Goal: Information Seeking & Learning: Learn about a topic

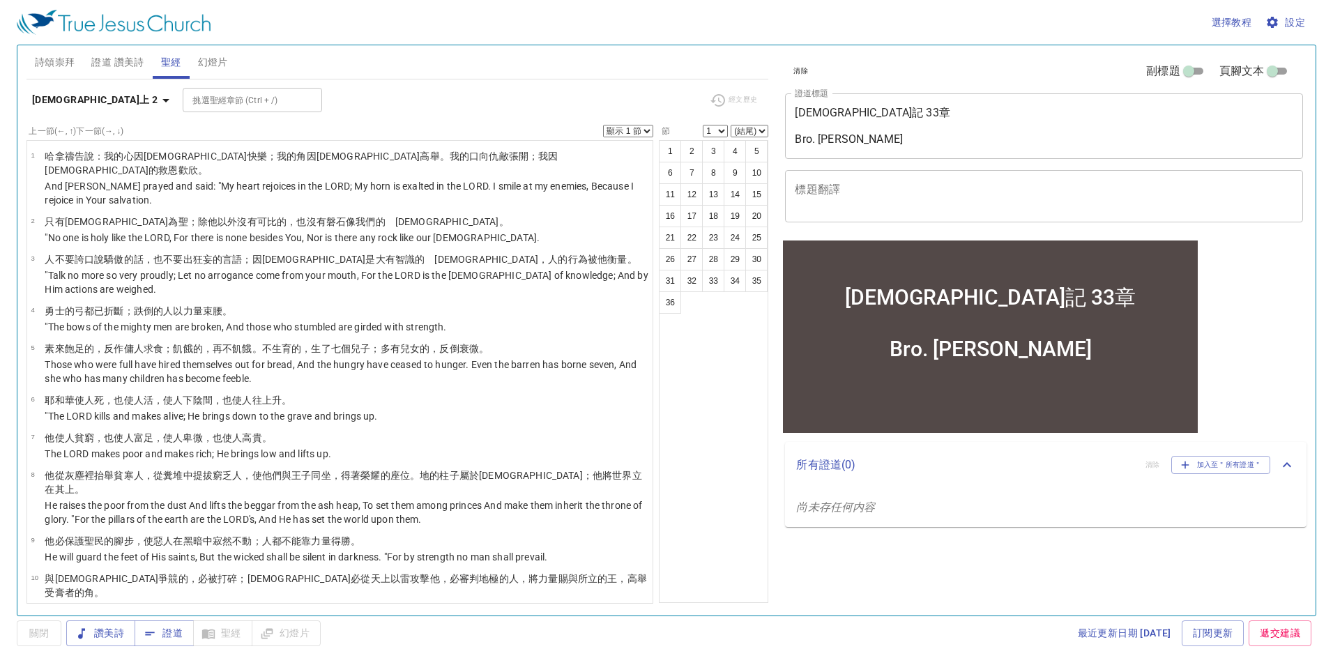
scroll to position [697, 0]
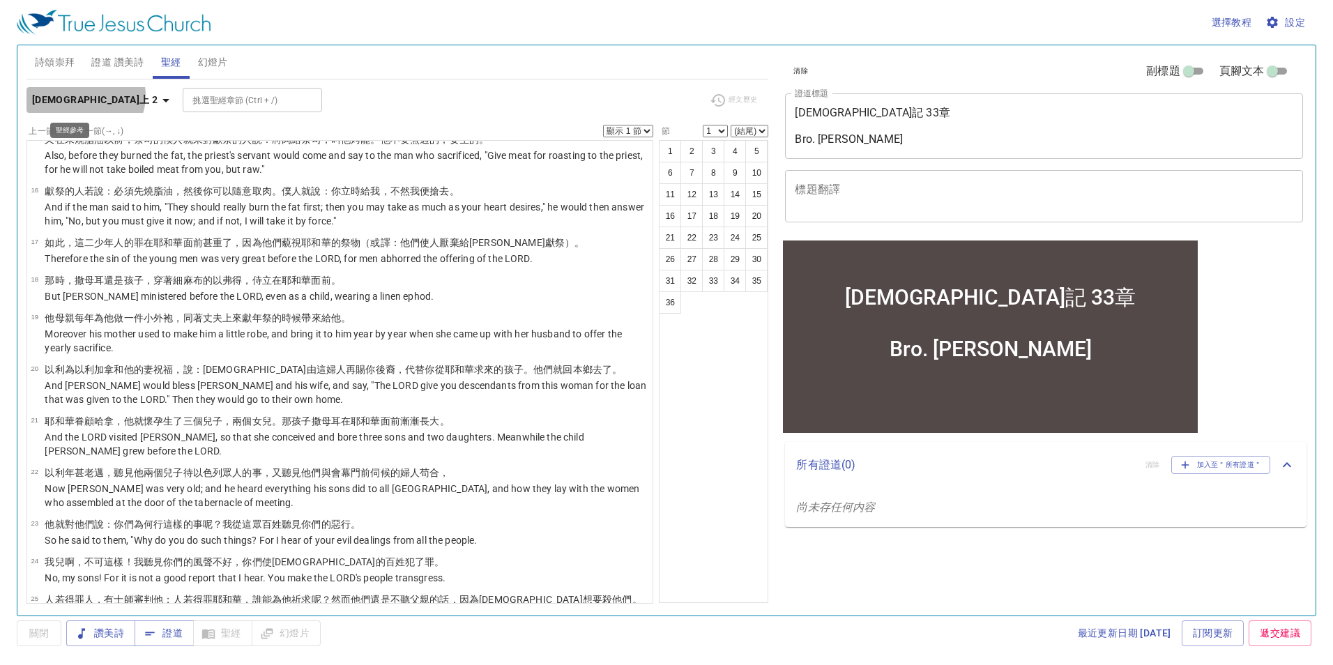
click at [84, 96] on b "撒母耳記上 2" at bounding box center [94, 99] width 125 height 17
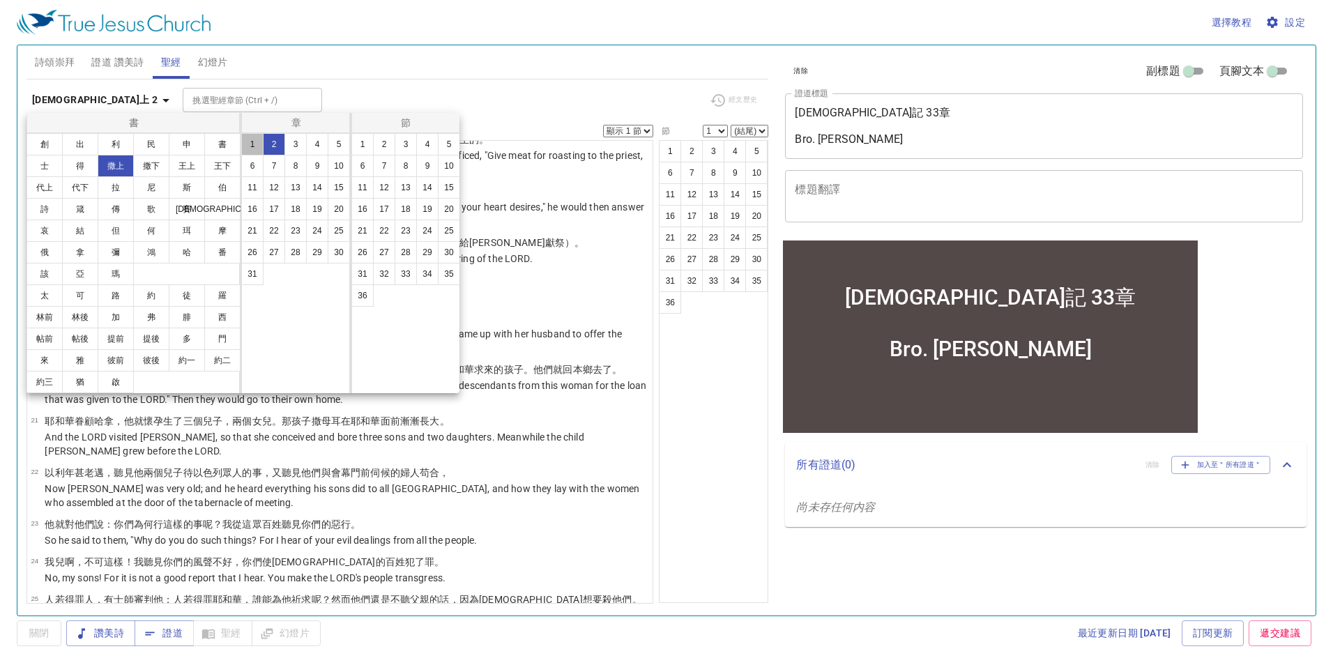
click at [244, 144] on button "1" at bounding box center [252, 144] width 22 height 22
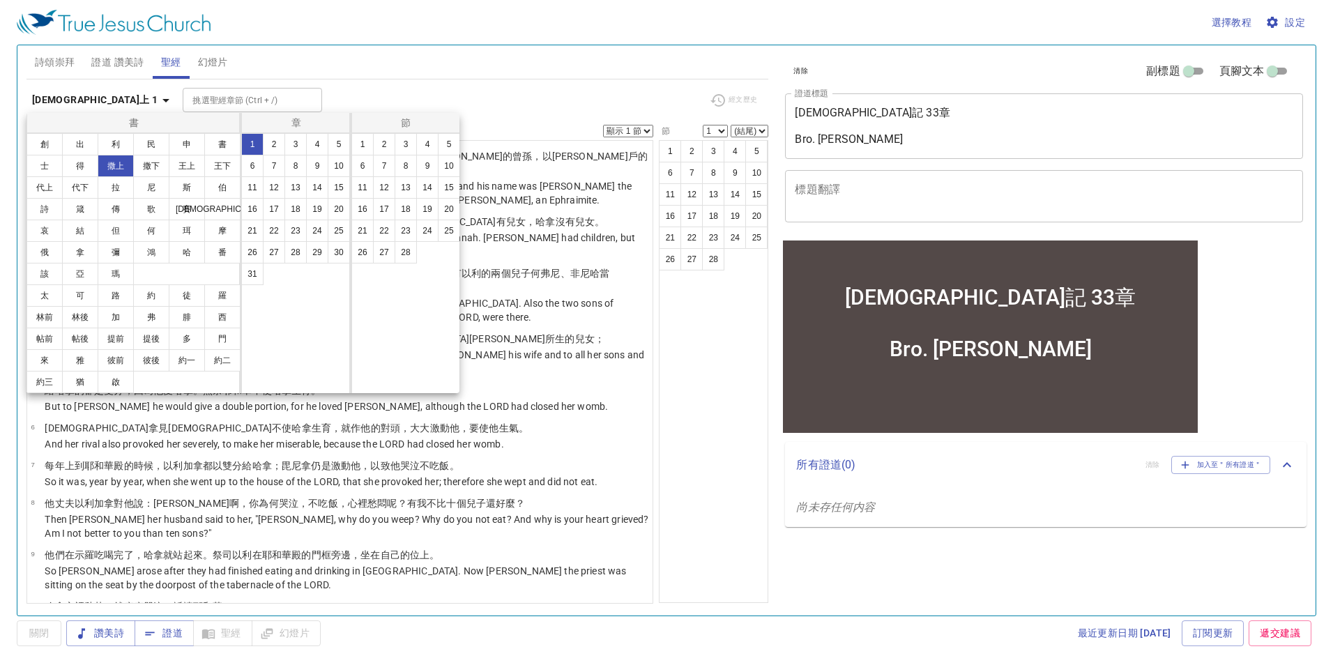
click at [632, 434] on div at bounding box center [666, 332] width 1333 height 665
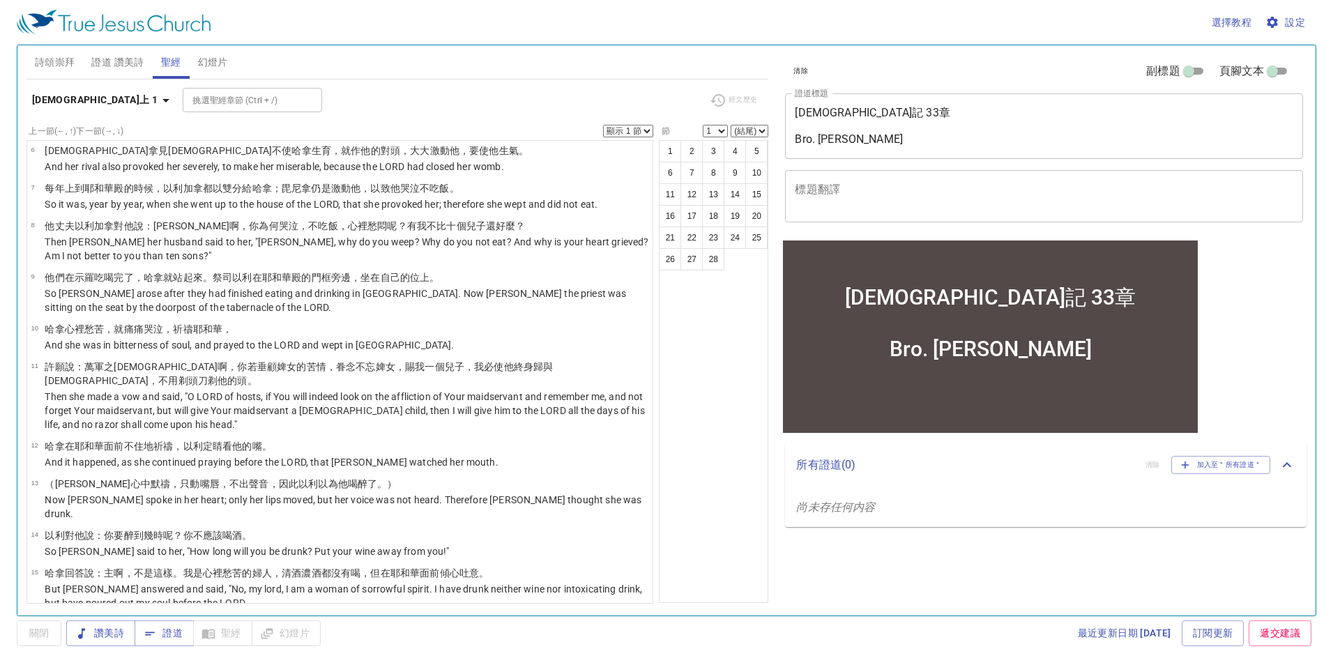
scroll to position [101, 0]
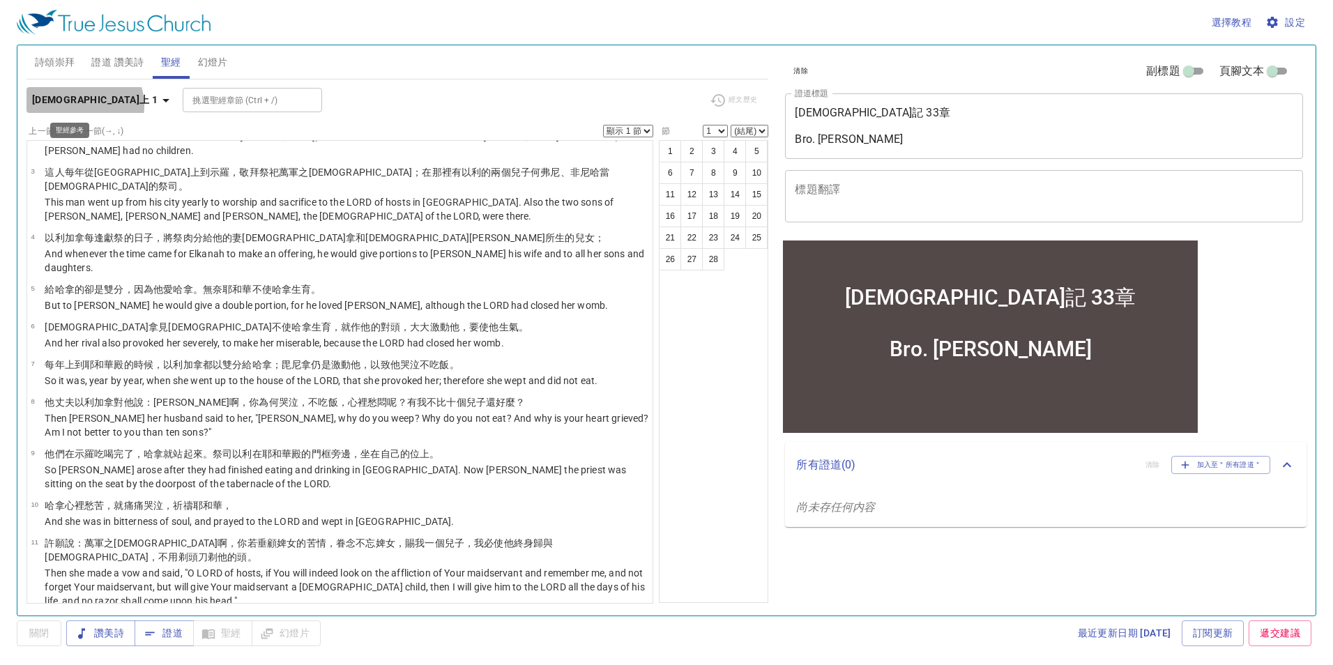
click at [84, 105] on b "撒母耳記上 1" at bounding box center [94, 99] width 125 height 17
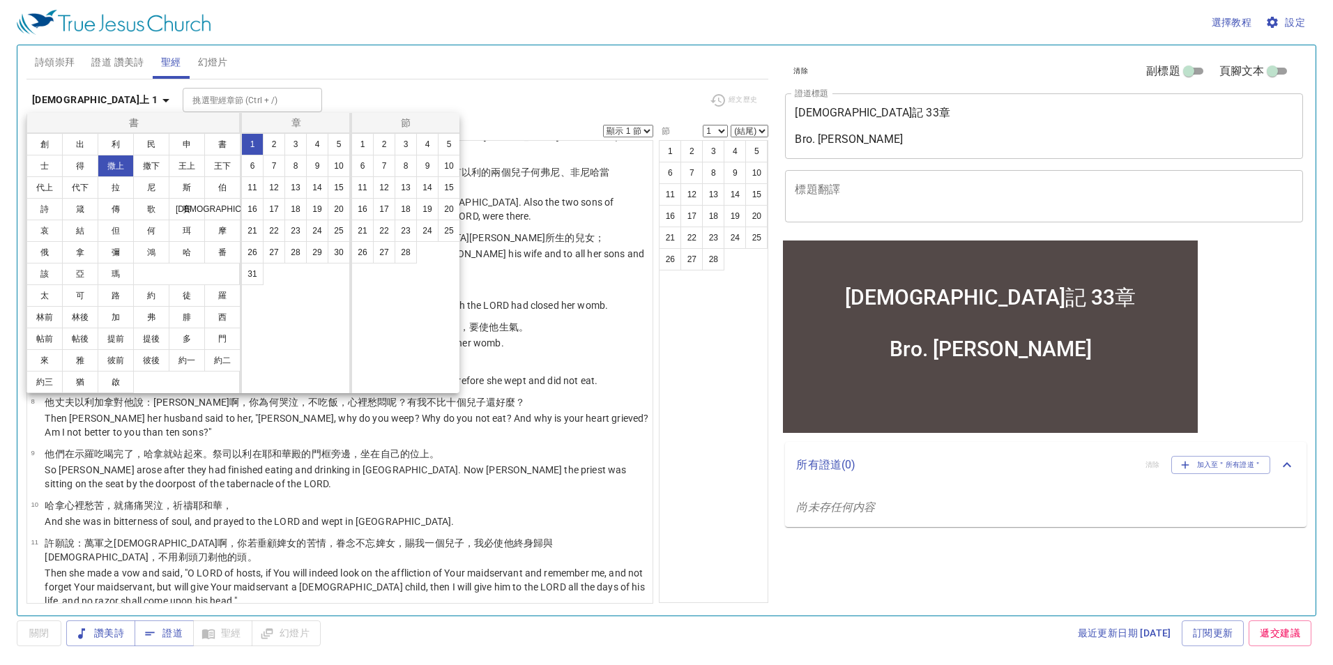
click at [296, 147] on button "3" at bounding box center [295, 144] width 22 height 22
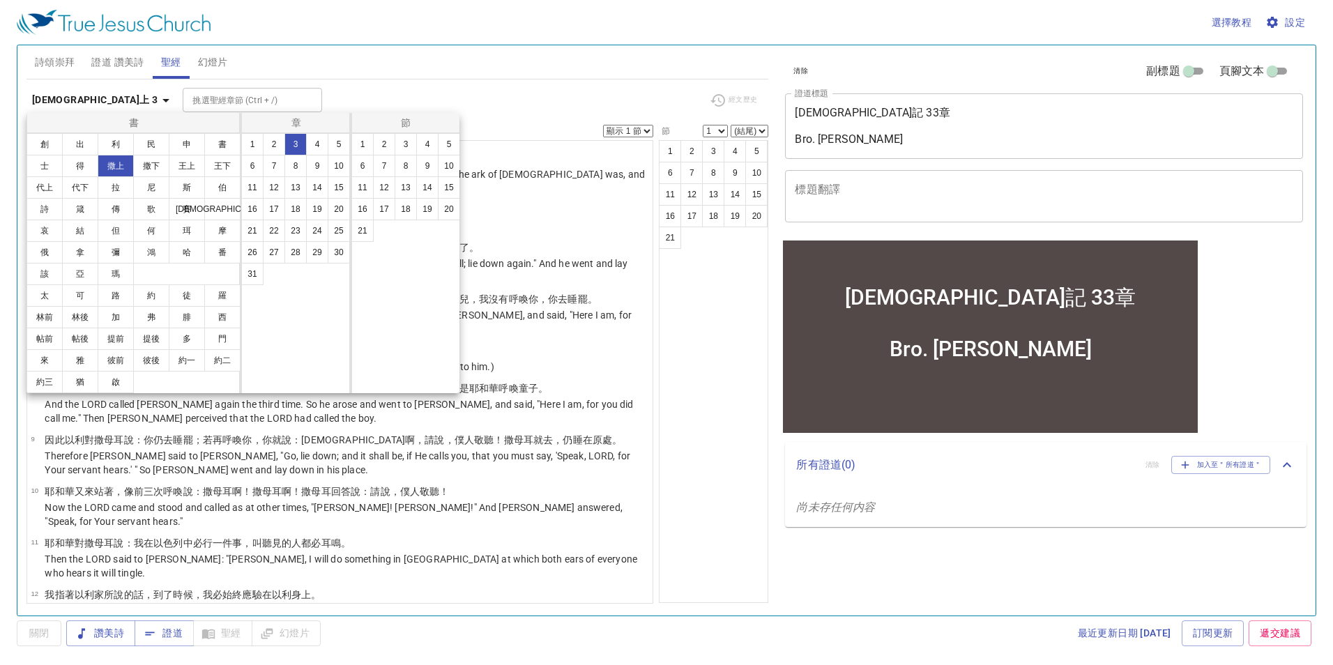
scroll to position [0, 0]
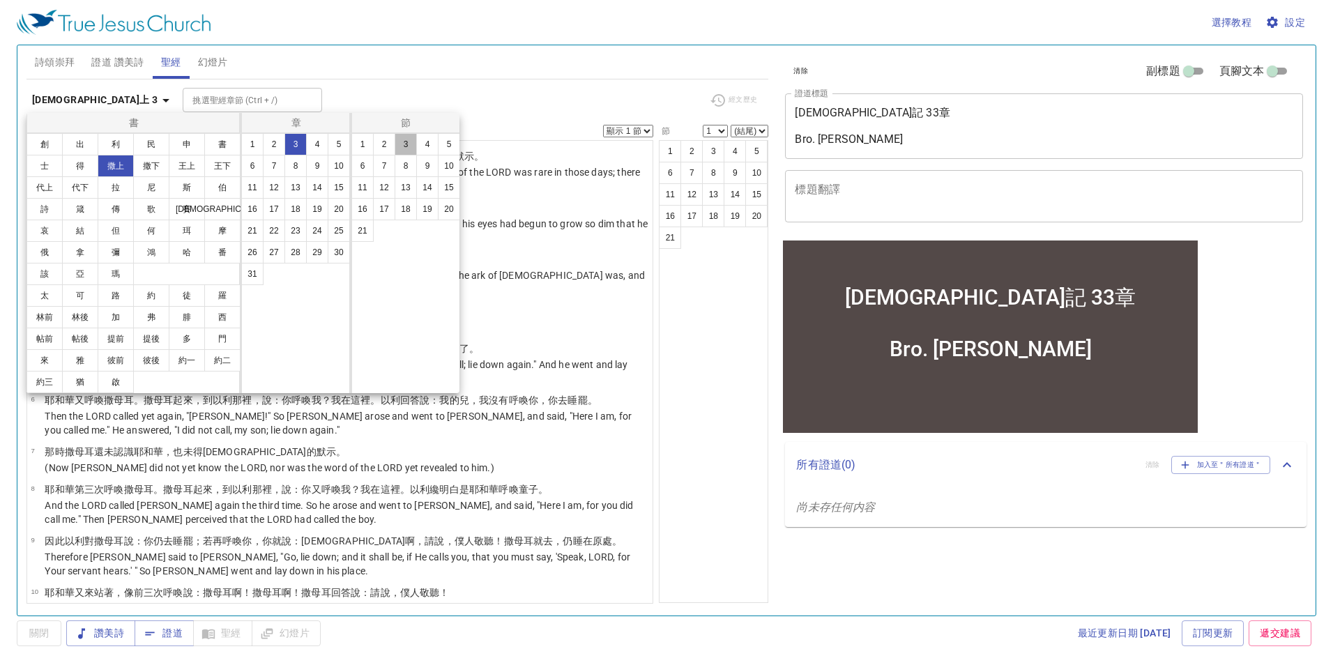
click at [404, 146] on button "3" at bounding box center [406, 144] width 22 height 22
select select "3"
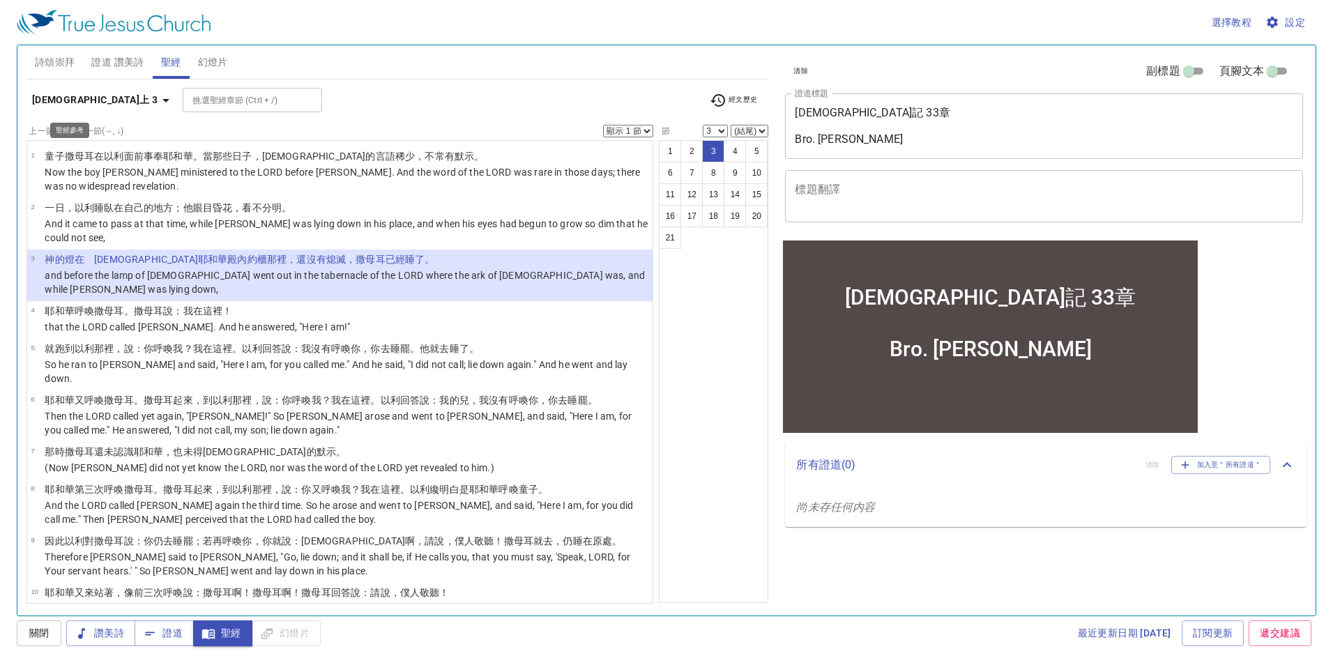
click at [86, 99] on b "撒母耳記上 3" at bounding box center [94, 99] width 125 height 17
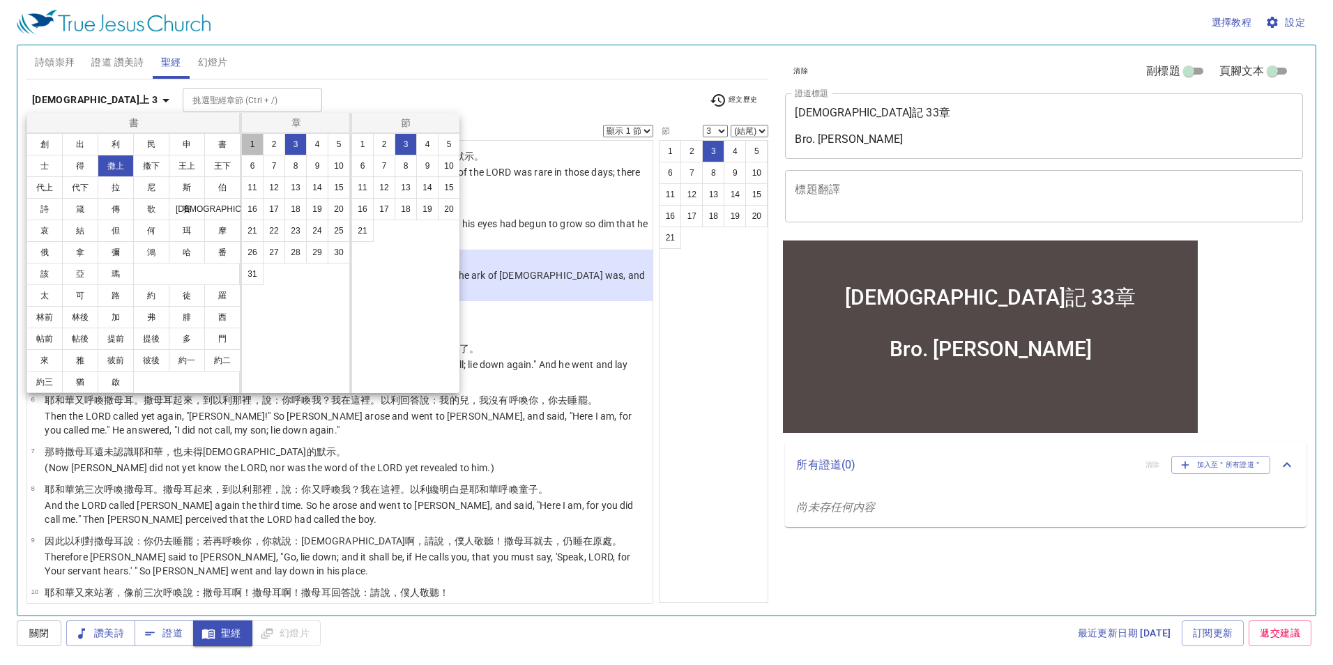
click at [248, 145] on button "1" at bounding box center [252, 144] width 22 height 22
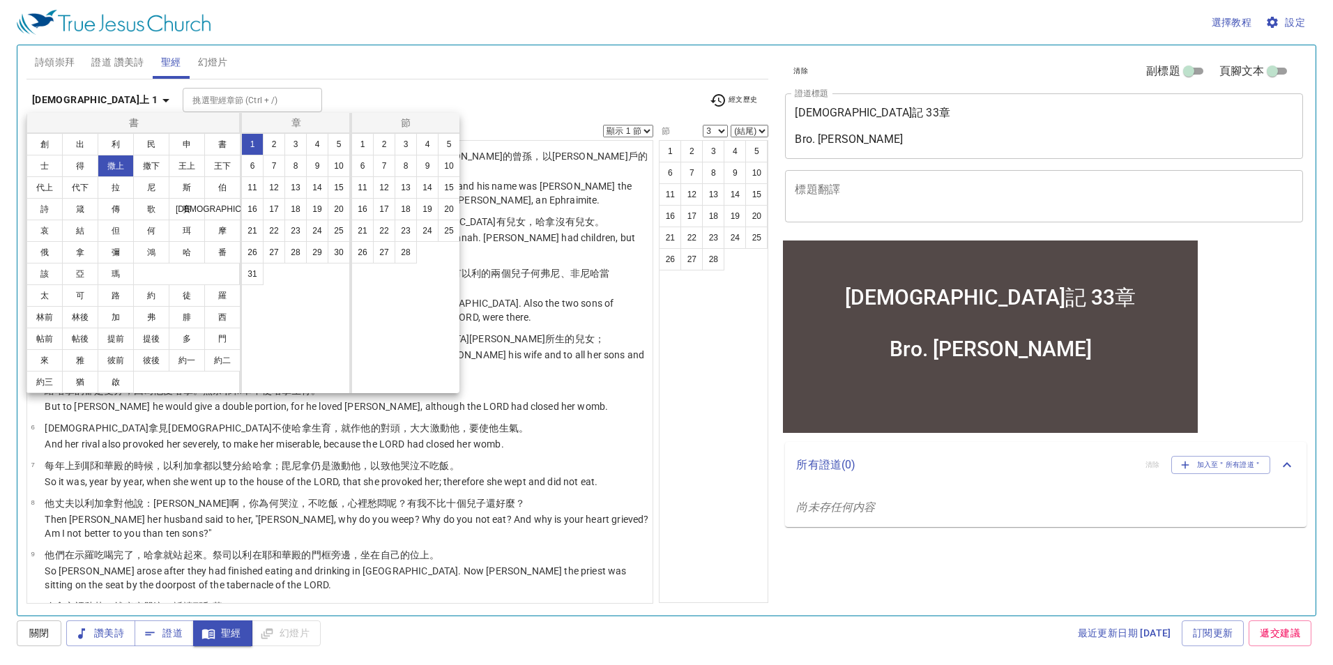
click at [556, 387] on div at bounding box center [666, 332] width 1333 height 665
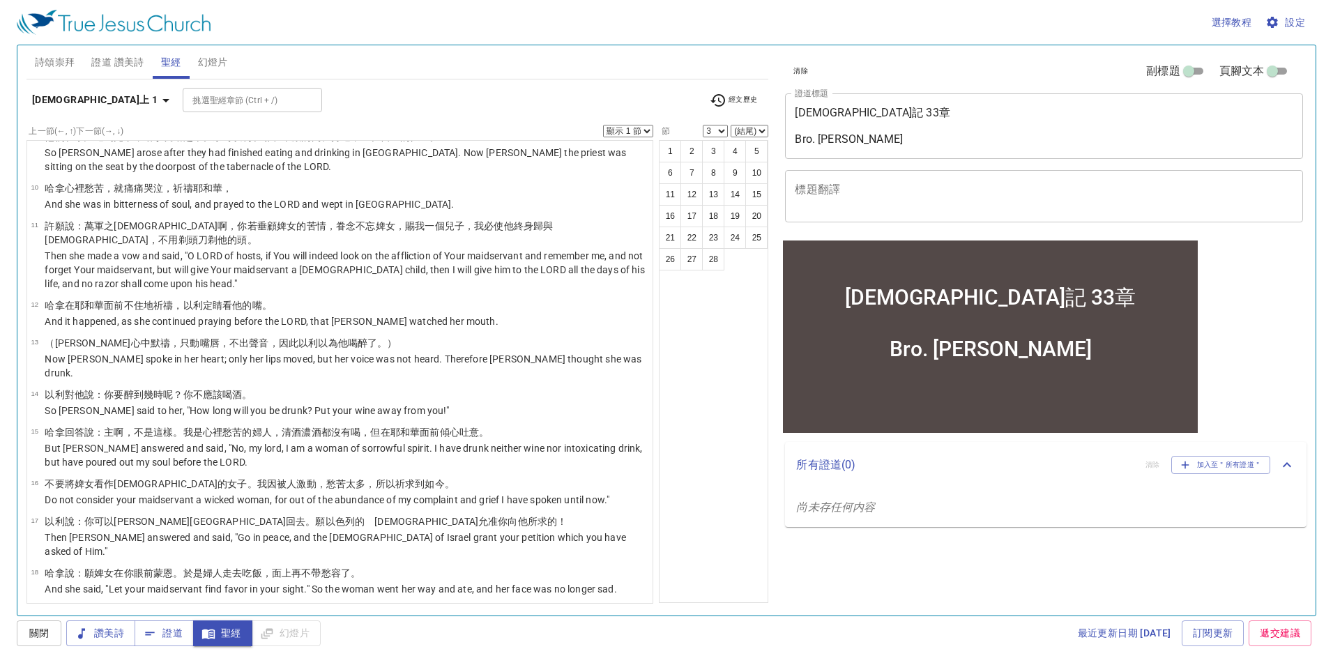
scroll to position [798, 0]
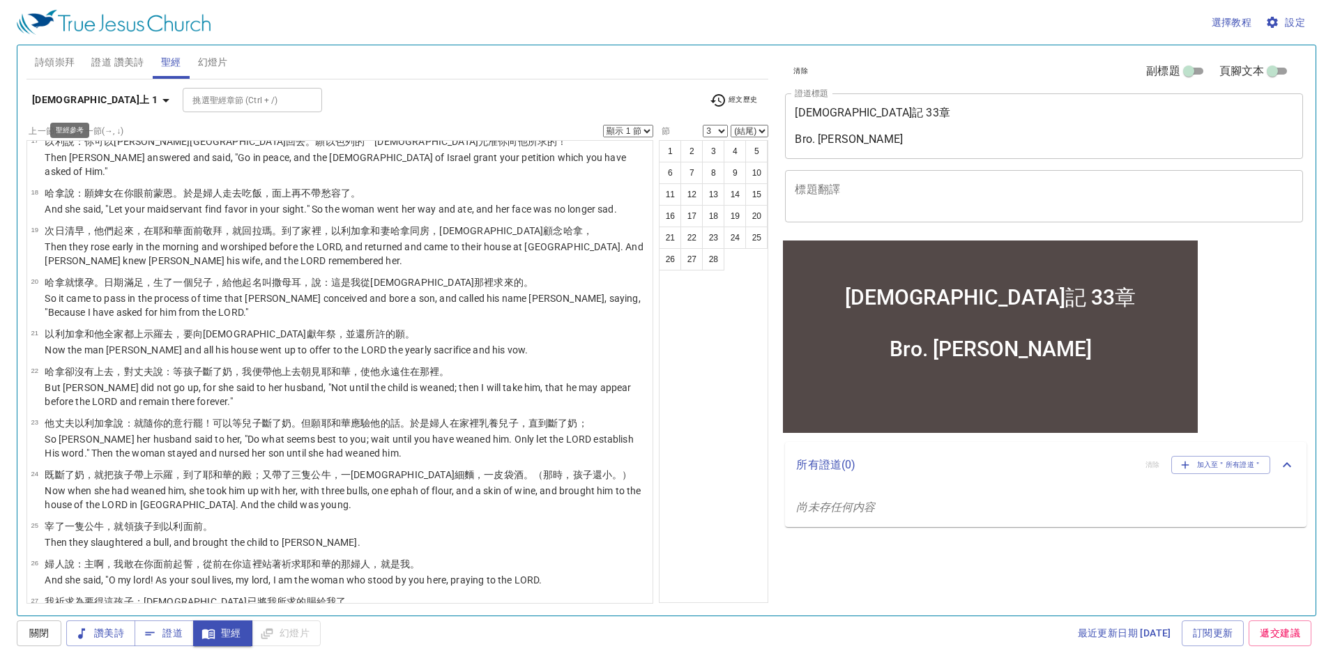
click at [83, 101] on b "撒母耳記上 1" at bounding box center [94, 99] width 125 height 17
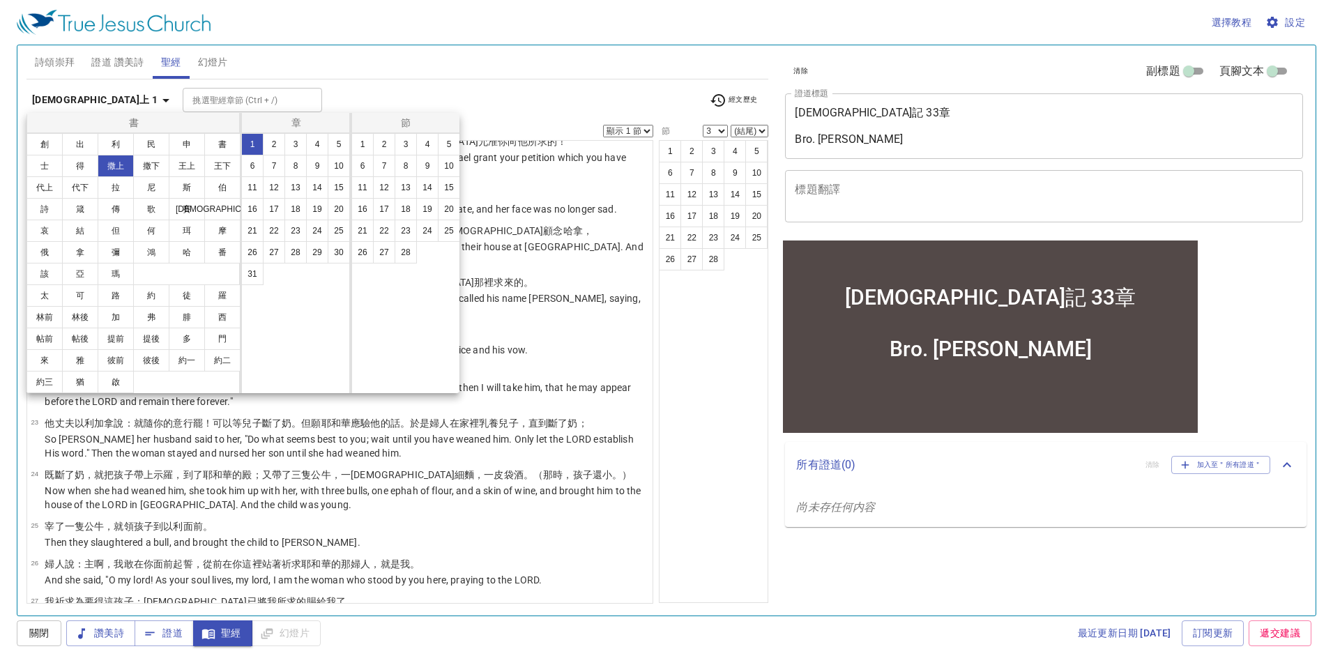
click at [268, 146] on button "2" at bounding box center [274, 144] width 22 height 22
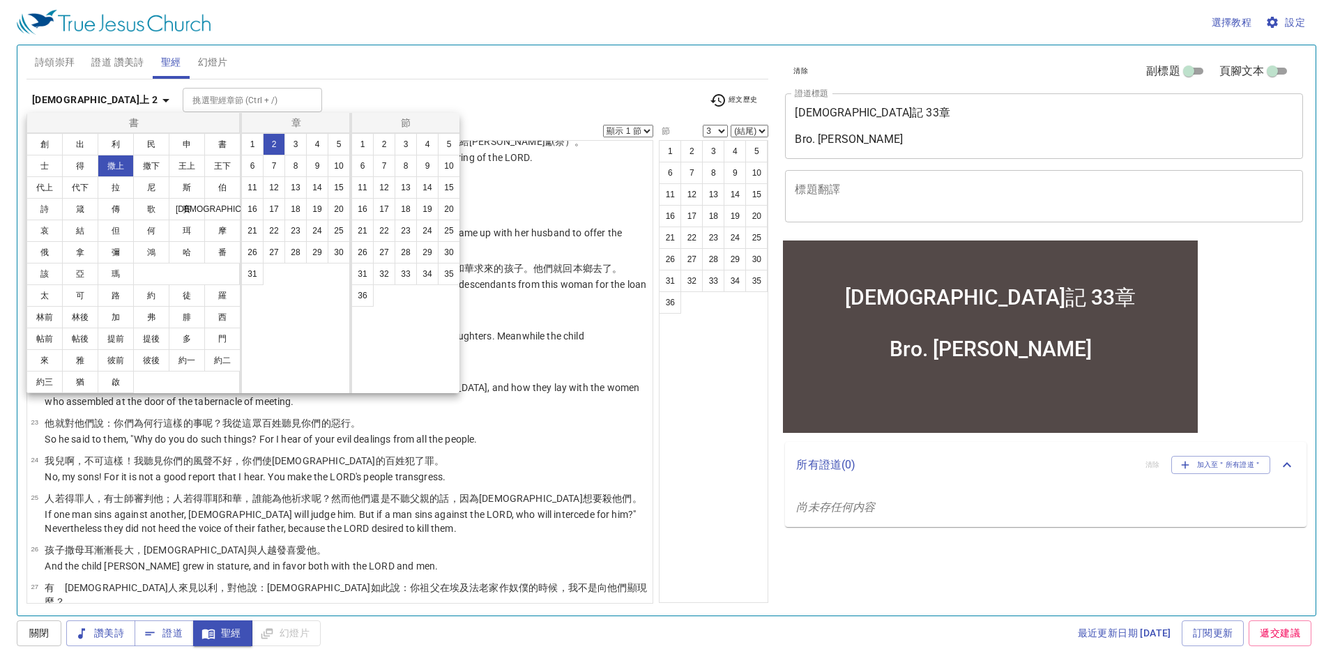
scroll to position [0, 0]
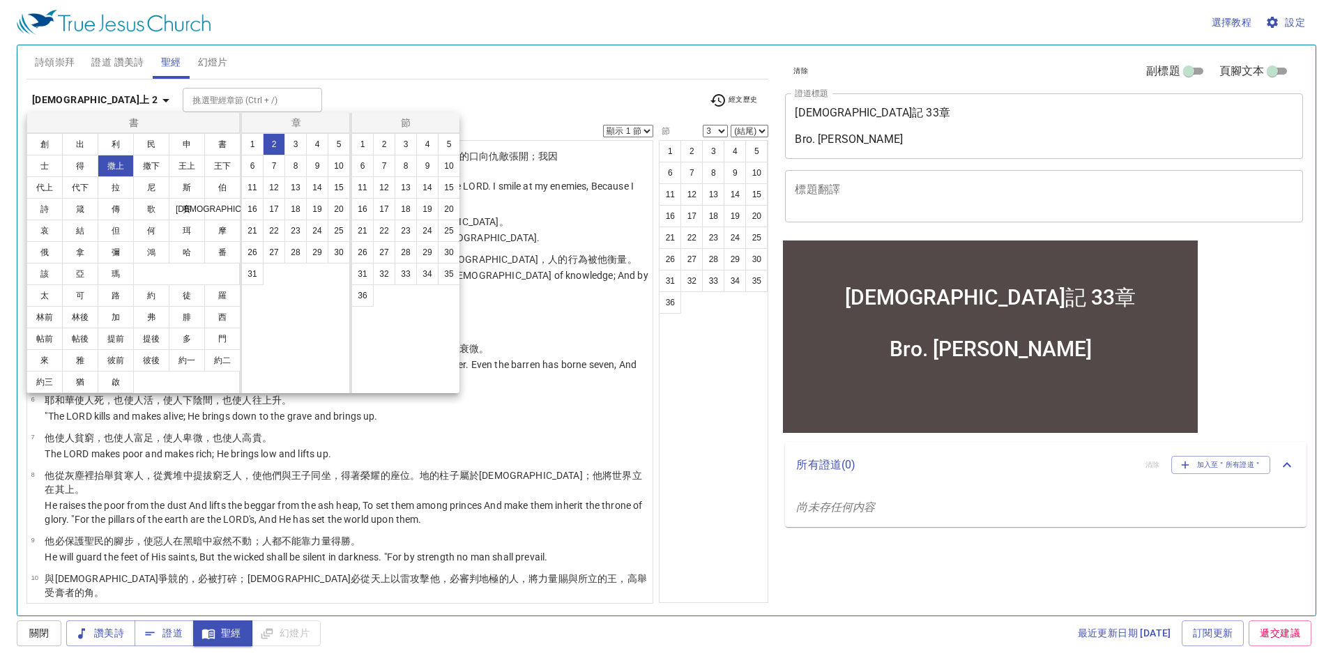
click at [554, 359] on div at bounding box center [666, 332] width 1333 height 665
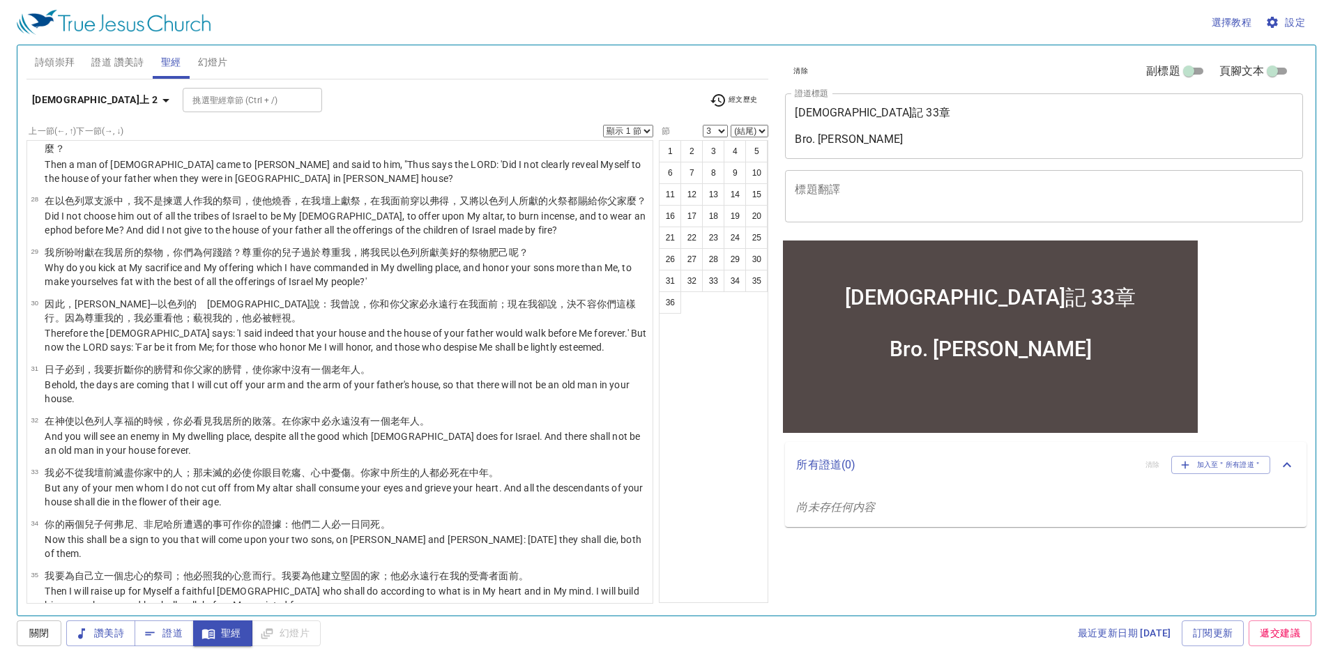
scroll to position [1253, 0]
